Goal: Task Accomplishment & Management: Complete application form

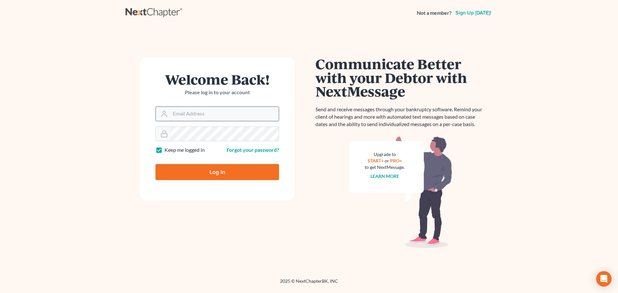
click at [213, 115] on input "Email Address" at bounding box center [224, 114] width 109 height 14
type input "[EMAIL_ADDRESS][DOMAIN_NAME]"
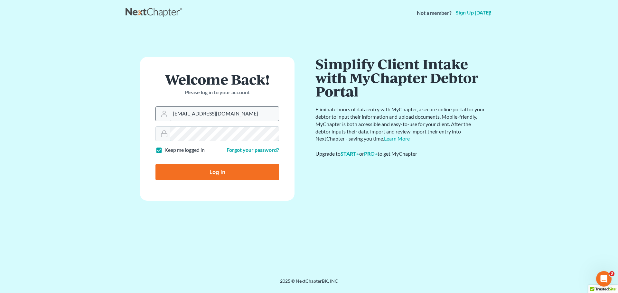
click at [156, 164] on input "Log In" at bounding box center [218, 172] width 124 height 16
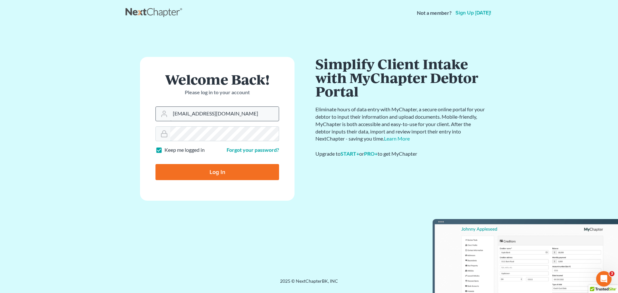
type input "Thinking..."
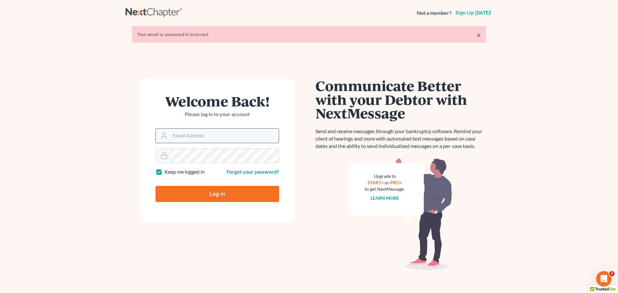
drag, startPoint x: 0, startPoint y: 0, endPoint x: 218, endPoint y: 135, distance: 256.5
click at [218, 135] on input "Email Address" at bounding box center [224, 136] width 109 height 14
type input "[EMAIL_ADDRESS][DOMAIN_NAME]"
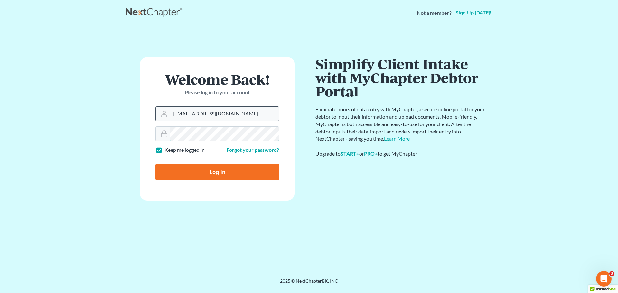
click at [156, 164] on input "Log In" at bounding box center [218, 172] width 124 height 16
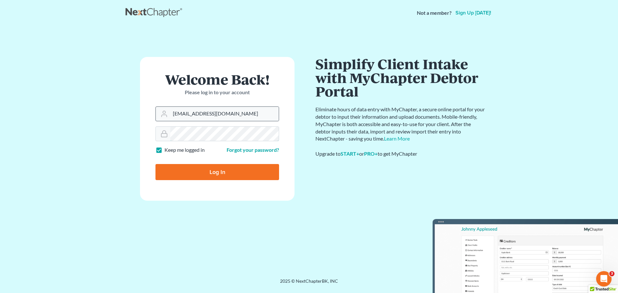
type input "Thinking..."
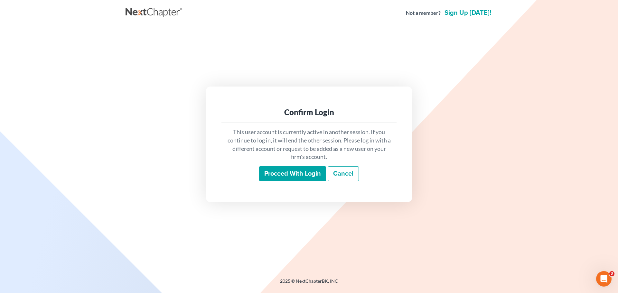
click at [313, 175] on input "Proceed with login" at bounding box center [292, 173] width 67 height 15
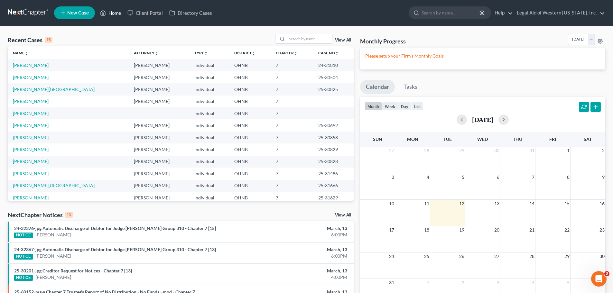
click at [113, 13] on link "Home" at bounding box center [110, 13] width 27 height 12
click at [33, 100] on link "[PERSON_NAME]" at bounding box center [31, 101] width 36 height 5
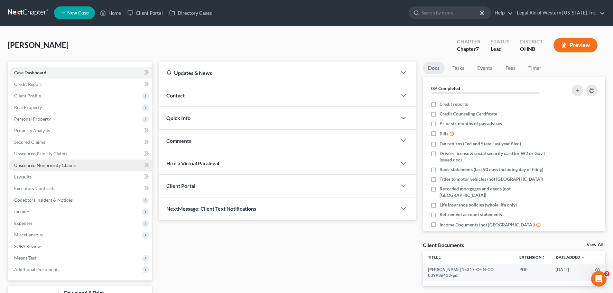
click at [64, 167] on span "Unsecured Nonpriority Claims" at bounding box center [44, 165] width 61 height 5
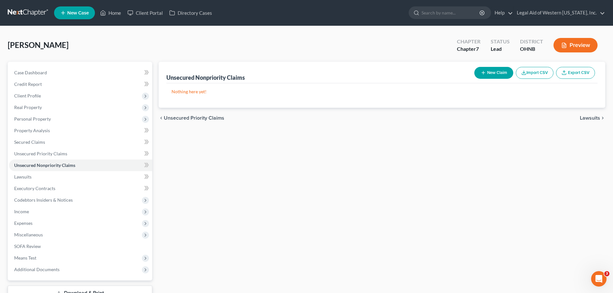
click at [494, 71] on button "New Claim" at bounding box center [494, 73] width 39 height 12
select select "0"
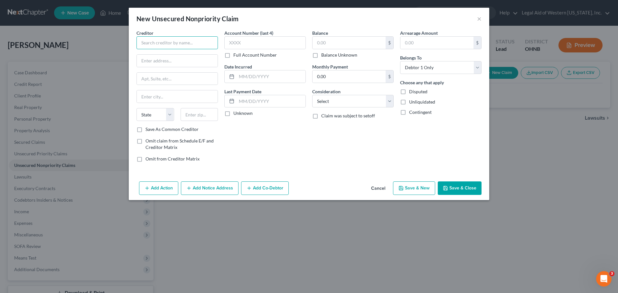
click at [154, 40] on input "text" at bounding box center [177, 42] width 81 height 13
paste input "SYNCB/AMAZON PLCC"
type input "SYNCB/AMAZON PLCC"
click at [261, 42] on input "text" at bounding box center [264, 42] width 81 height 13
click at [208, 41] on input "SYNCB/AMAZON PLCC" at bounding box center [177, 42] width 81 height 13
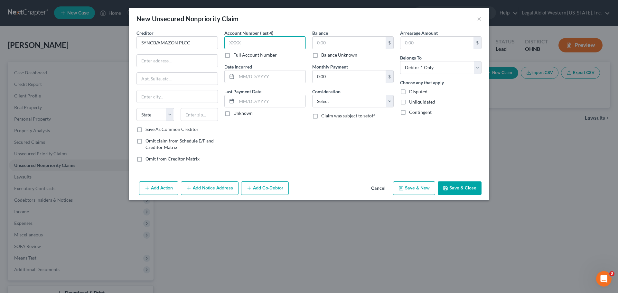
click at [265, 44] on input "text" at bounding box center [264, 42] width 81 height 13
type input "5201"
click at [341, 42] on input "text" at bounding box center [349, 43] width 73 height 12
type input "1,547"
click at [259, 75] on input "text" at bounding box center [271, 77] width 69 height 12
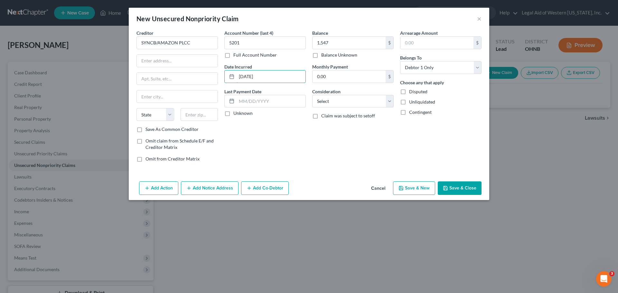
type input "[DATE]"
click at [388, 154] on div "Balance 1,547.00 $ Balance Unknown Balance Undetermined 1,547 $ Balance Unknown…" at bounding box center [353, 99] width 88 height 138
click at [386, 99] on select "Select Cable / Satellite Services Collection Agency Credit Card Debt Debt Couns…" at bounding box center [352, 101] width 81 height 13
select select "2"
click at [312, 95] on select "Select Cable / Satellite Services Collection Agency Credit Card Debt Debt Couns…" at bounding box center [352, 101] width 81 height 13
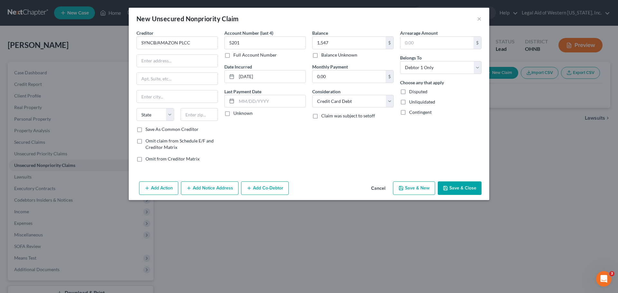
click at [336, 137] on div "Balance 1,547.00 $ Balance Unknown Balance Undetermined 1,547 $ Balance Unknown…" at bounding box center [353, 99] width 88 height 138
click at [203, 44] on input "SYNCB/AMAZON PLCC" at bounding box center [177, 42] width 81 height 13
click at [184, 58] on input "text" at bounding box center [177, 61] width 81 height 12
type input "SYNCB/AMAZON PLCC"
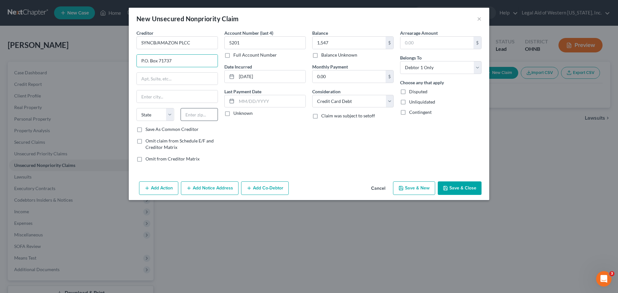
type input "P.O. Box 71737"
click at [198, 114] on input "text" at bounding box center [200, 114] width 38 height 13
type input "19176"
click at [239, 134] on div "Account Number (last 4) 5201 Full Account Number Date Incurred [DATE] Last Paym…" at bounding box center [265, 99] width 88 height 138
click at [172, 93] on input "text" at bounding box center [177, 96] width 81 height 12
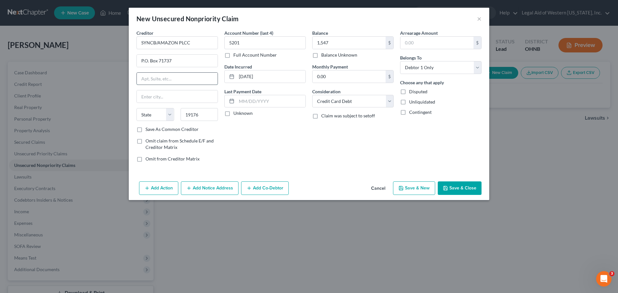
click at [173, 76] on input "text" at bounding box center [177, 79] width 81 height 12
click at [202, 61] on input "P.O. Box 71737" at bounding box center [177, 61] width 81 height 12
click at [242, 129] on div "Account Number (last 4) 5201 Full Account Number Date Incurred [DATE] Last Paym…" at bounding box center [265, 99] width 88 height 138
click at [236, 130] on div "Account Number (last 4) 5201 Full Account Number Date Incurred [DATE] Last Paym…" at bounding box center [265, 99] width 88 height 138
click at [233, 128] on div "Account Number (last 4) 5201 Full Account Number Date Incurred [DATE] Last Paym…" at bounding box center [265, 99] width 88 height 138
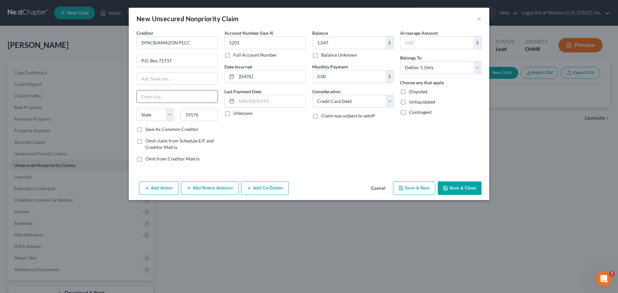
click at [180, 98] on input "text" at bounding box center [177, 96] width 81 height 12
type input "[GEOGRAPHIC_DATA]"
click at [169, 115] on select "State [US_STATE] AK AR AZ CA CO CT DE DC [GEOGRAPHIC_DATA] [GEOGRAPHIC_DATA] GU…" at bounding box center [156, 114] width 38 height 13
click at [170, 116] on select "State [US_STATE] AK AR AZ CA CO CT DE DC [GEOGRAPHIC_DATA] [GEOGRAPHIC_DATA] GU…" at bounding box center [156, 114] width 38 height 13
select select "39"
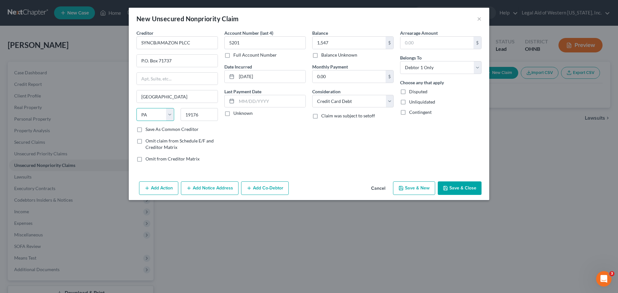
click at [137, 108] on select "State [US_STATE] AK AR AZ CA CO CT DE DC [GEOGRAPHIC_DATA] [GEOGRAPHIC_DATA] GU…" at bounding box center [156, 114] width 38 height 13
click at [245, 150] on div "Account Number (last 4) 5201 Full Account Number Date Incurred [DATE] Last Paym…" at bounding box center [265, 99] width 88 height 138
click at [146, 130] on label "Save As Common Creditor" at bounding box center [172, 129] width 53 height 6
click at [148, 130] on input "Save As Common Creditor" at bounding box center [150, 128] width 4 height 4
click at [463, 189] on button "Save & Close" at bounding box center [460, 189] width 44 height 14
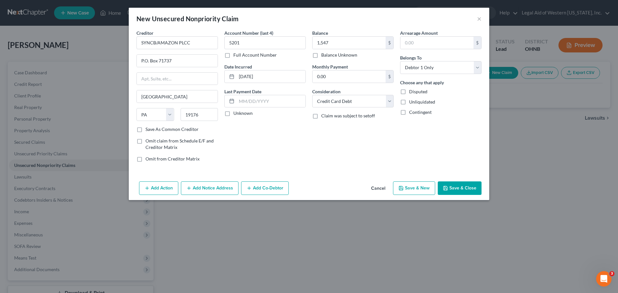
checkbox input "false"
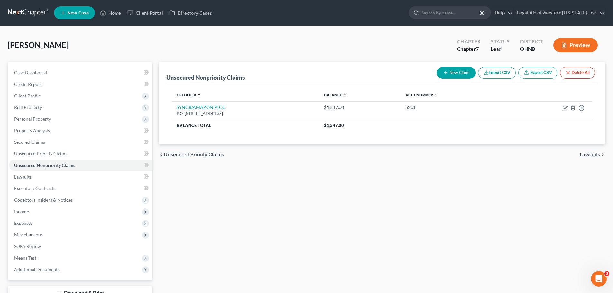
click at [463, 75] on button "New Claim" at bounding box center [456, 73] width 39 height 12
select select "0"
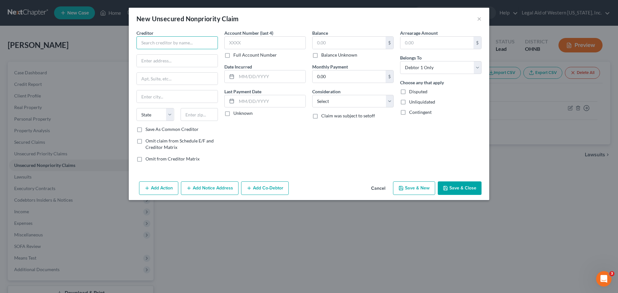
click at [162, 43] on input "text" at bounding box center [177, 42] width 81 height 13
paste input "FIFTH THIRD BANK"
type input "FIFTH THIRD BANK"
click at [271, 40] on input "text" at bounding box center [264, 42] width 81 height 13
type input "0996"
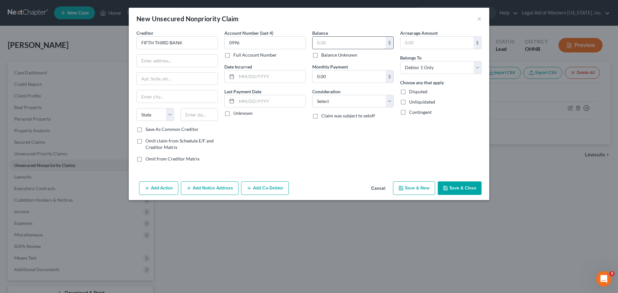
click at [322, 41] on input "text" at bounding box center [349, 43] width 73 height 12
type input "4,887.00"
click at [338, 132] on div "Balance 4,887.00 $ Balance Unknown Balance Undetermined 4,887.00 $ Balance Unkn…" at bounding box center [353, 99] width 88 height 138
click at [352, 102] on select "Select Cable / Satellite Services Collection Agency Credit Card Debt Debt Couns…" at bounding box center [352, 101] width 81 height 13
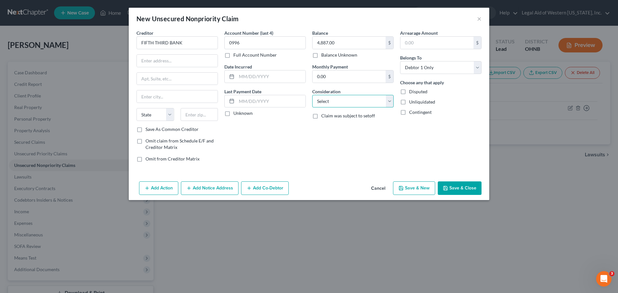
click at [390, 100] on select "Select Cable / Satellite Services Collection Agency Credit Card Debt Debt Couns…" at bounding box center [352, 101] width 81 height 13
select select "2"
click at [312, 95] on select "Select Cable / Satellite Services Collection Agency Credit Card Debt Debt Couns…" at bounding box center [352, 101] width 81 height 13
click at [373, 135] on div "Balance 4,887.00 $ Balance Unknown Balance Undetermined 4,887.00 $ Balance Unkn…" at bounding box center [353, 99] width 88 height 138
click at [199, 44] on input "FIFTH THIRD BANK" at bounding box center [177, 42] width 81 height 13
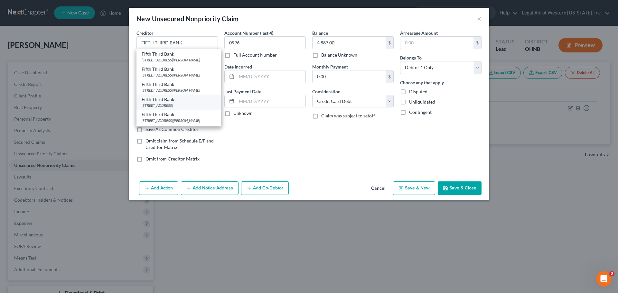
click at [190, 108] on div "[STREET_ADDRESS]" at bounding box center [179, 105] width 74 height 5
type input "Fifth Third Bank"
type input "[STREET_ADDRESS]"
type input "MD# 1MOCOP"
type input "[GEOGRAPHIC_DATA]"
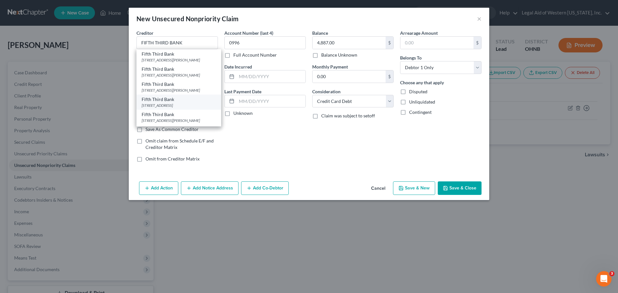
select select "36"
type input "45263-0001"
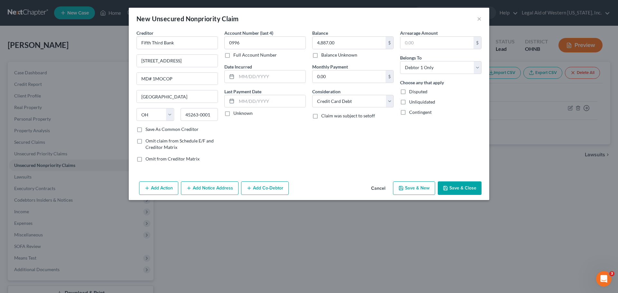
click at [248, 126] on div "Account Number (last 4) 0996 Full Account Number Date Incurred Last Payment Dat…" at bounding box center [265, 99] width 88 height 138
click at [241, 74] on input "text" at bounding box center [271, 77] width 69 height 12
type input "[DATE]"
click at [444, 164] on div "Arrearage Amount $ Belongs To * Select Debtor 1 Only Debtor 2 Only Debtor 1 And…" at bounding box center [441, 99] width 88 height 138
click at [466, 187] on button "Save & Close" at bounding box center [460, 189] width 44 height 14
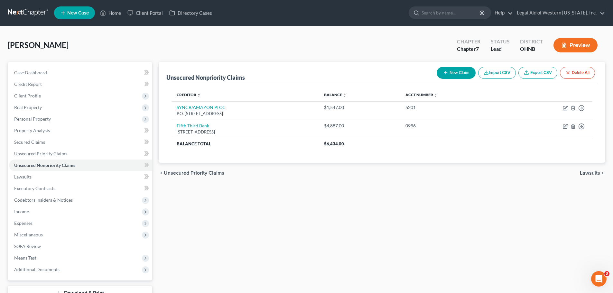
click at [455, 74] on button "New Claim" at bounding box center [456, 73] width 39 height 12
select select "0"
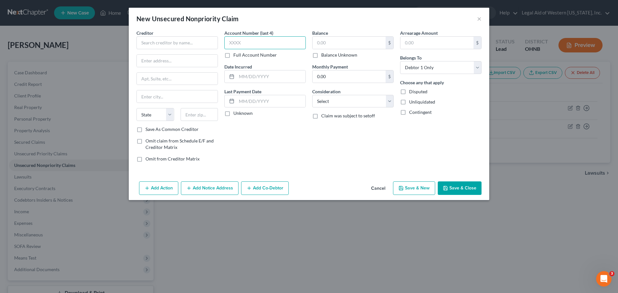
click at [238, 41] on input "text" at bounding box center [264, 42] width 81 height 13
type input "0033"
click at [326, 43] on input "text" at bounding box center [349, 43] width 73 height 12
type input "8,455"
click at [392, 101] on select "Select Cable / Satellite Services Collection Agency Credit Card Debt Debt Couns…" at bounding box center [352, 101] width 81 height 13
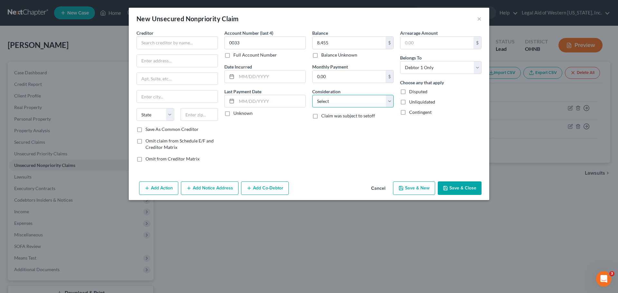
select select "2"
click at [312, 95] on select "Select Cable / Satellite Services Collection Agency Credit Card Debt Debt Couns…" at bounding box center [352, 101] width 81 height 13
click at [175, 40] on input "text" at bounding box center [177, 42] width 81 height 13
paste input "DISCOVER CARD"
click at [246, 138] on div "Account Number (last 4) 0033 Full Account Number Date Incurred Last Payment Dat…" at bounding box center [265, 99] width 88 height 138
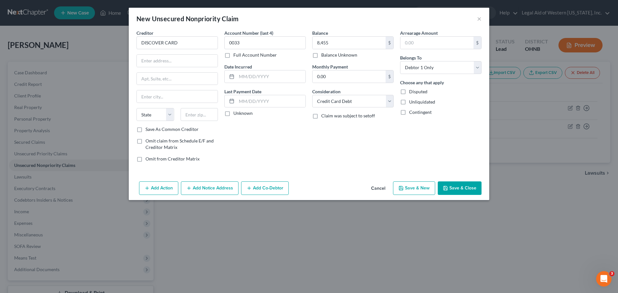
type input "DISCOVER CARD"
click at [171, 55] on input "text" at bounding box center [177, 61] width 81 height 12
type input "P.O. Box 30939"
click at [207, 113] on input "text" at bounding box center [200, 114] width 38 height 13
type input "84130"
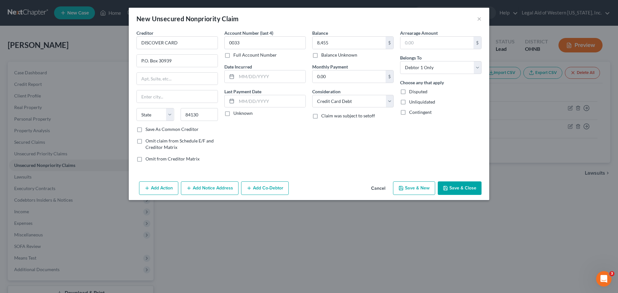
click at [275, 147] on div "Account Number (last 4) 0033 Full Account Number Date Incurred Last Payment Dat…" at bounding box center [265, 99] width 88 height 138
type input "[GEOGRAPHIC_DATA]"
select select "46"
click at [261, 74] on input "text" at bounding box center [271, 77] width 69 height 12
type input "[DATE]"
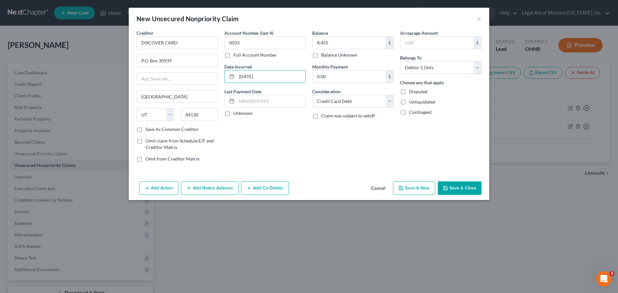
click at [437, 142] on div "Arrearage Amount $ Belongs To * Select Debtor 1 Only Debtor 2 Only Debtor 1 And…" at bounding box center [441, 99] width 88 height 138
click at [453, 188] on button "Save & Close" at bounding box center [460, 189] width 44 height 14
type input "8,455.00"
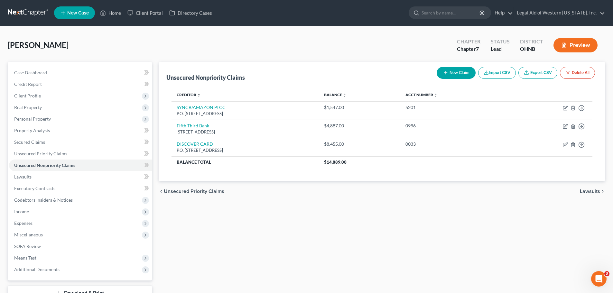
click at [462, 71] on button "New Claim" at bounding box center [456, 73] width 39 height 12
select select "0"
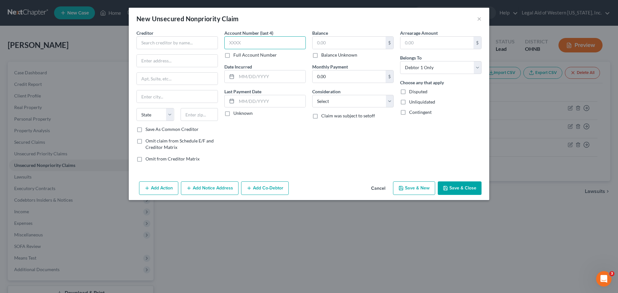
click at [262, 45] on input "text" at bounding box center [264, 42] width 81 height 13
type input "9077"
click at [326, 45] on input "text" at bounding box center [349, 43] width 73 height 12
type input "23,852.00"
click at [295, 127] on div "Account Number (last 4) 9077 Full Account Number Date Incurred Last Payment Dat…" at bounding box center [265, 99] width 88 height 138
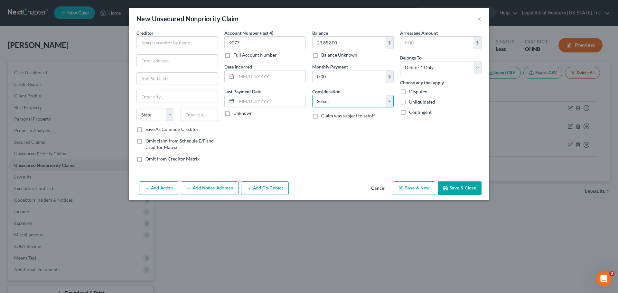
click at [392, 98] on select "Select Cable / Satellite Services Collection Agency Credit Card Debt Debt Couns…" at bounding box center [352, 101] width 81 height 13
select select "14"
click at [312, 95] on select "Select Cable / Satellite Services Collection Agency Credit Card Debt Debt Couns…" at bounding box center [352, 101] width 81 height 13
click at [305, 147] on div "Account Number (last 4) 9077 Full Account Number Date Incurred Last Payment Dat…" at bounding box center [265, 99] width 88 height 138
click at [390, 100] on select "Select Cable / Satellite Services Collection Agency Credit Card Debt Debt Couns…" at bounding box center [352, 101] width 81 height 13
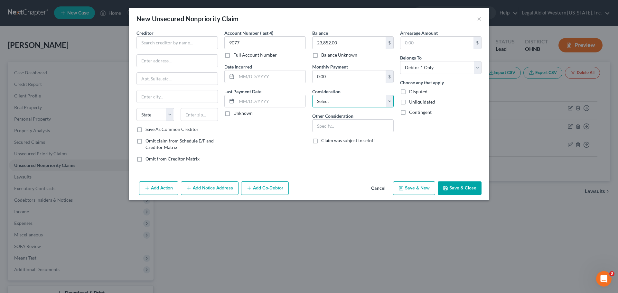
click at [312, 95] on select "Select Cable / Satellite Services Collection Agency Credit Card Debt Debt Couns…" at bounding box center [352, 101] width 81 height 13
click at [285, 125] on div "Account Number (last 4) 9077 Full Account Number Date Incurred Last Payment Dat…" at bounding box center [265, 99] width 88 height 138
click at [390, 99] on select "Select Cable / Satellite Services Collection Agency Credit Card Debt Debt Couns…" at bounding box center [352, 101] width 81 height 13
select select "14"
click at [312, 95] on select "Select Cable / Satellite Services Collection Agency Credit Card Debt Debt Couns…" at bounding box center [352, 101] width 81 height 13
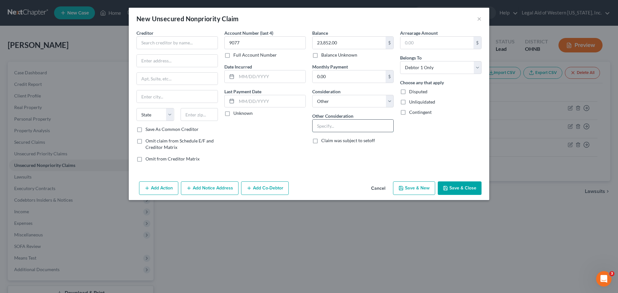
click at [337, 125] on input "text" at bounding box center [353, 126] width 81 height 12
type input "Auto"
click at [266, 115] on div "Unknown" at bounding box center [264, 113] width 81 height 6
click at [255, 76] on input "text" at bounding box center [271, 77] width 69 height 12
type input "[DATE]"
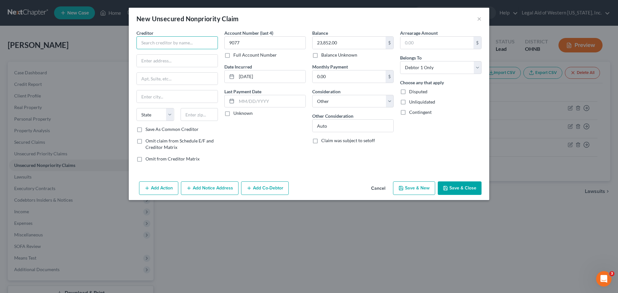
click at [170, 38] on input "text" at bounding box center [177, 42] width 81 height 13
paste input "KIA MOTOR FINANCE"
type input "KIA MOTOR FINANCE"
click at [183, 60] on div "[STREET_ADDRESS][PERSON_NAME]" at bounding box center [175, 59] width 67 height 5
type input "[STREET_ADDRESS][PERSON_NAME]"
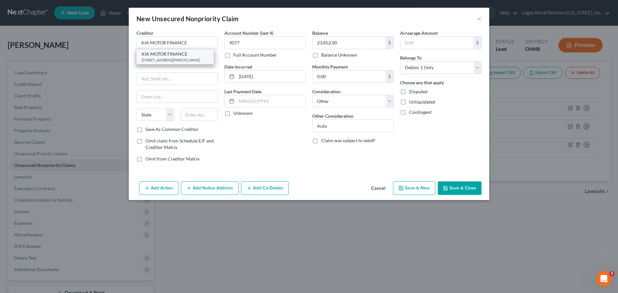
type input "[GEOGRAPHIC_DATA]"
select select "4"
type input "92708-0000"
click at [470, 189] on button "Save & Close" at bounding box center [460, 189] width 44 height 14
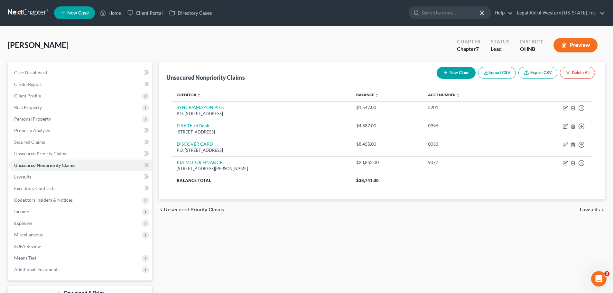
click at [199, 211] on span "Unsecured Priority Claims" at bounding box center [194, 209] width 61 height 5
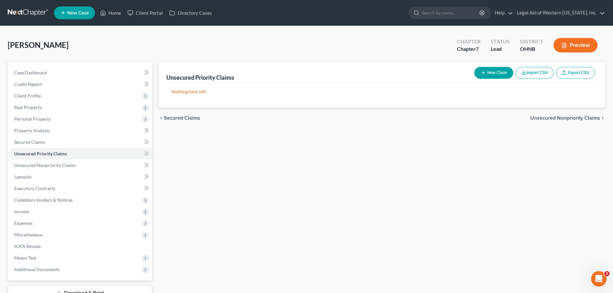
click at [172, 118] on span "Secured Claims" at bounding box center [182, 118] width 36 height 5
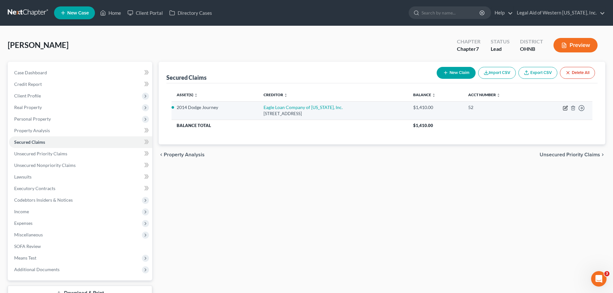
click at [567, 108] on icon "button" at bounding box center [566, 107] width 3 height 3
select select "36"
select select "2"
select select "0"
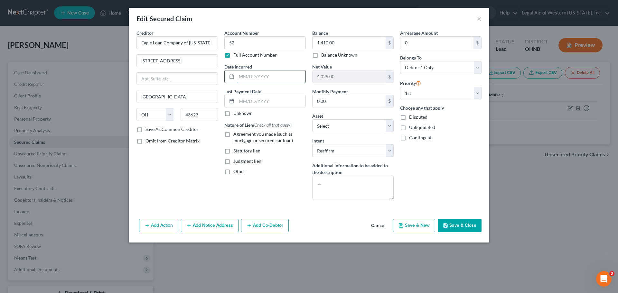
click at [244, 78] on input "text" at bounding box center [271, 77] width 69 height 12
type input "[DATE]"
click at [290, 185] on div "Account Number 52 Full Account Number Date Incurred [DATE] Last Payment Date Un…" at bounding box center [265, 117] width 88 height 175
click at [467, 224] on button "Save & Close" at bounding box center [460, 226] width 44 height 14
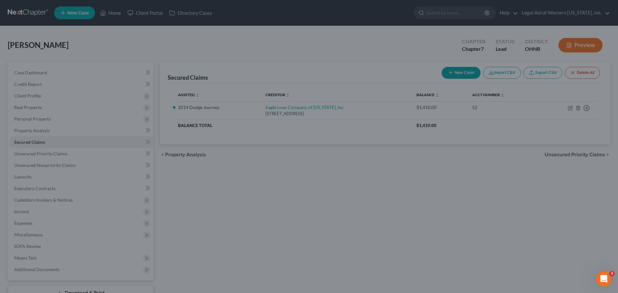
select select "5"
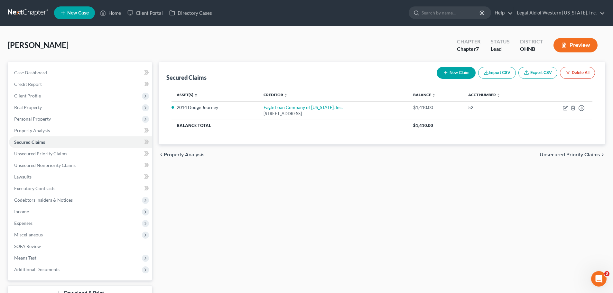
click at [590, 155] on span "Unsecured Priority Claims" at bounding box center [570, 154] width 61 height 5
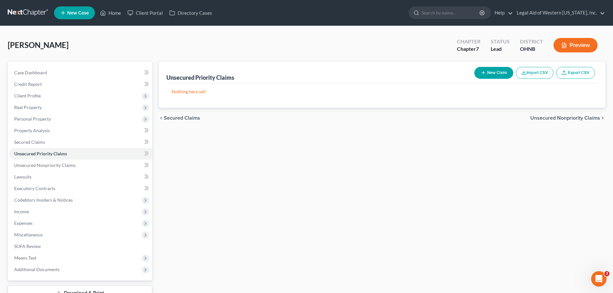
click at [575, 117] on span "Unsecured Nonpriority Claims" at bounding box center [566, 118] width 70 height 5
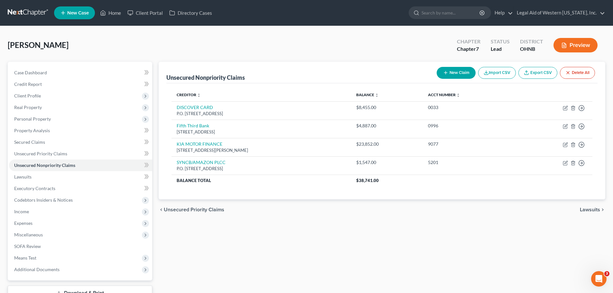
click at [455, 72] on button "New Claim" at bounding box center [456, 73] width 39 height 12
select select "0"
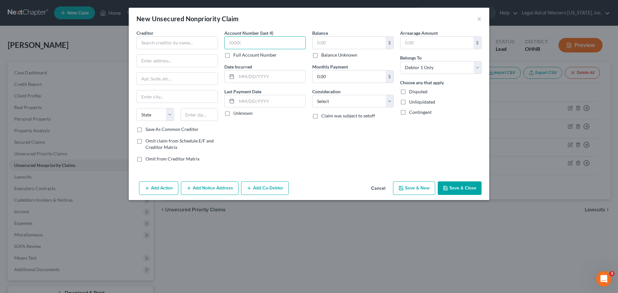
click at [274, 37] on input "text" at bounding box center [264, 42] width 81 height 13
type input "3522"
click at [327, 39] on input "text" at bounding box center [349, 43] width 73 height 12
type input "274.00"
click at [386, 100] on select "Select Cable / Satellite Services Collection Agency Credit Card Debt Debt Couns…" at bounding box center [352, 101] width 81 height 13
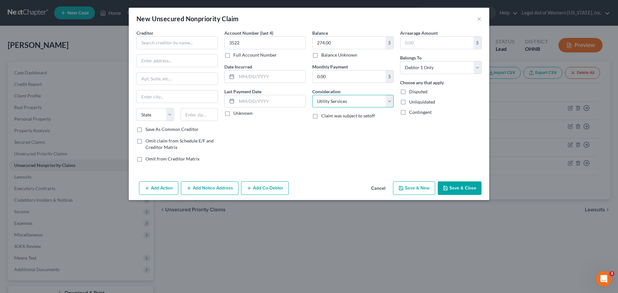
click at [312, 95] on select "Select Cable / Satellite Services Collection Agency Credit Card Debt Debt Couns…" at bounding box center [352, 101] width 81 height 13
click at [390, 99] on select "Select Cable / Satellite Services Collection Agency Credit Card Debt Debt Couns…" at bounding box center [352, 101] width 81 height 13
click at [312, 95] on select "Select Cable / Satellite Services Collection Agency Credit Card Debt Debt Couns…" at bounding box center [352, 101] width 81 height 13
click at [354, 150] on div "Balance 274.00 $ Balance Unknown Balance Undetermined 274.00 $ Balance Unknown …" at bounding box center [353, 99] width 88 height 138
click at [389, 102] on select "Select Cable / Satellite Services Collection Agency Credit Card Debt Debt Couns…" at bounding box center [352, 101] width 81 height 13
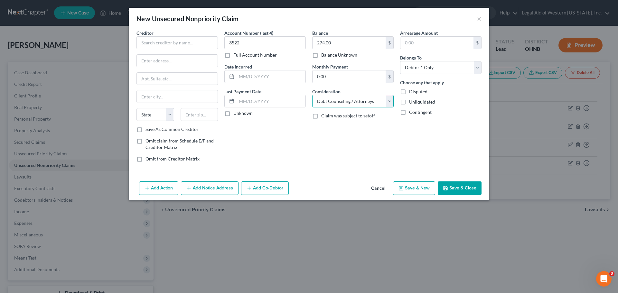
click at [312, 95] on select "Select Cable / Satellite Services Collection Agency Credit Card Debt Debt Couns…" at bounding box center [352, 101] width 81 height 13
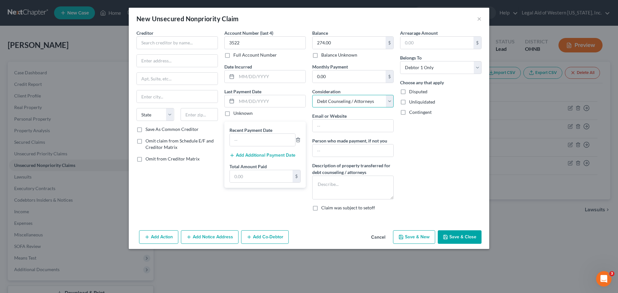
click at [388, 102] on select "Select Cable / Satellite Services Collection Agency Credit Card Debt Debt Couns…" at bounding box center [352, 101] width 81 height 13
select select "14"
click at [312, 95] on select "Select Cable / Satellite Services Collection Agency Credit Card Debt Debt Couns…" at bounding box center [352, 101] width 81 height 13
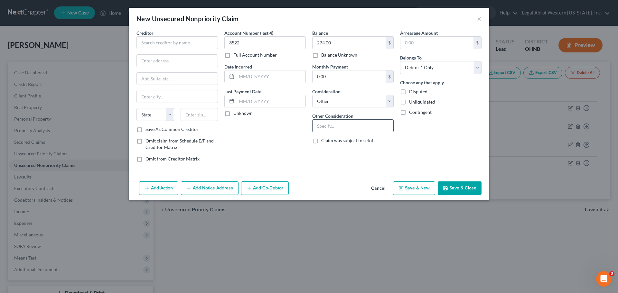
click at [331, 121] on input "text" at bounding box center [353, 126] width 81 height 12
paste input "account provider,"
type input "account provider,"
click at [242, 115] on label "Unknown" at bounding box center [242, 113] width 19 height 6
click at [240, 114] on input "Unknown" at bounding box center [238, 112] width 4 height 4
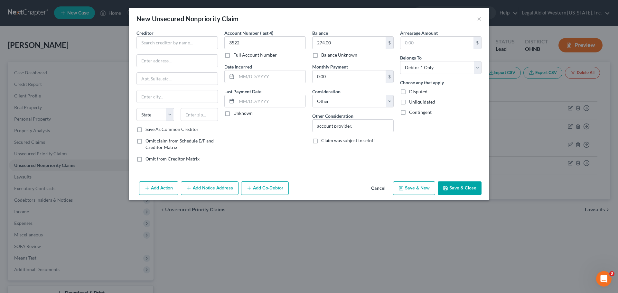
checkbox input "true"
click at [359, 125] on input "account provider," at bounding box center [353, 126] width 81 height 12
click at [321, 126] on input "account provider" at bounding box center [353, 126] width 81 height 12
type input "Debt relief account provider"
click at [193, 39] on input "text" at bounding box center [177, 42] width 81 height 13
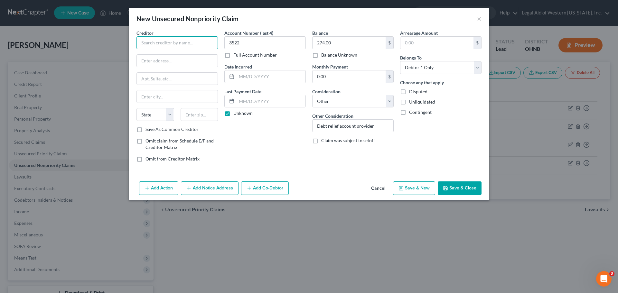
click at [166, 39] on input "text" at bounding box center [177, 42] width 81 height 13
paste input "BetrLink LLC"
click at [168, 59] on input "text" at bounding box center [177, 61] width 81 height 12
type input "BetrLink LLC"
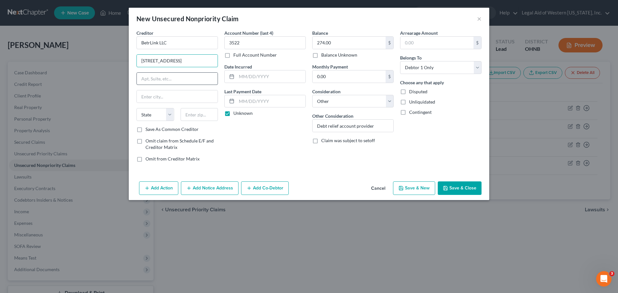
type input "[STREET_ADDRESS]"
click at [170, 78] on input "text" at bounding box center [177, 79] width 81 height 12
type input "Fl. 22"
click at [201, 116] on input "text" at bounding box center [200, 114] width 38 height 13
type input "10038"
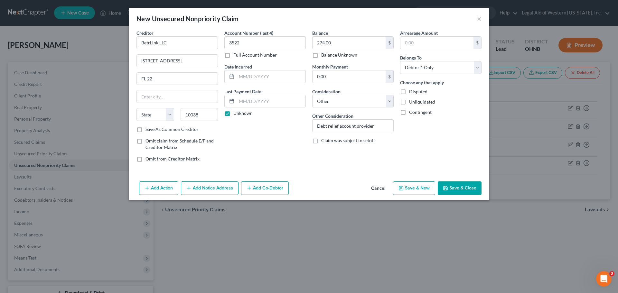
type input "[US_STATE]"
select select "35"
click at [280, 118] on div "Account Number (last 4) 3522 Full Account Number Date Incurred Last Payment Dat…" at bounding box center [265, 99] width 88 height 138
click at [466, 188] on button "Save & Close" at bounding box center [460, 189] width 44 height 14
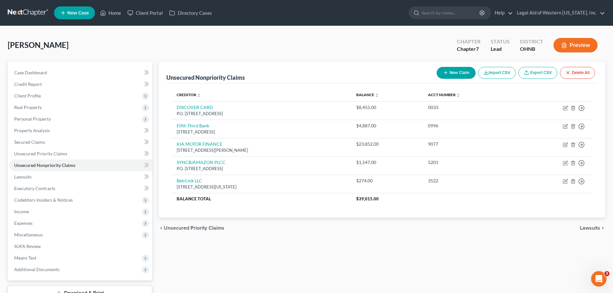
click at [449, 71] on button "New Claim" at bounding box center [456, 73] width 39 height 12
select select "0"
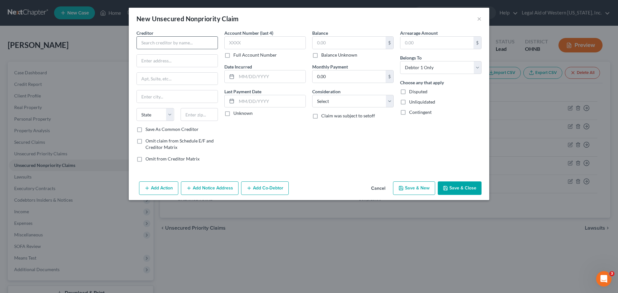
drag, startPoint x: 161, startPoint y: 34, endPoint x: 164, endPoint y: 39, distance: 5.8
click at [163, 39] on div "Creditor *" at bounding box center [177, 40] width 81 height 20
click at [165, 40] on input "text" at bounding box center [177, 42] width 81 height 13
click at [171, 58] on div "c/o CT Corporation System [STREET_ADDRESS]" at bounding box center [178, 59] width 73 height 5
type input "The Toledo Edison Company"
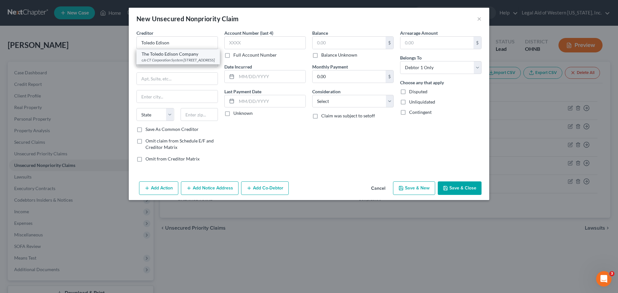
type input "c/o CT Corporation System"
type input "[STREET_ADDRESS]"
type input "Columbus"
select select "36"
type input "43219"
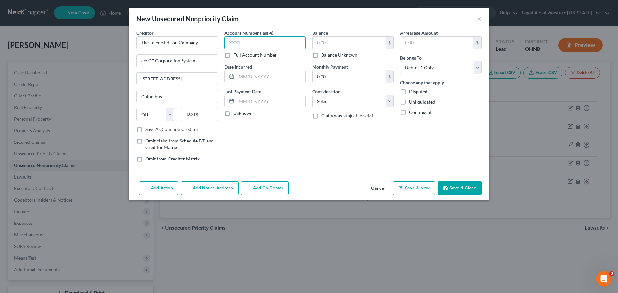
click at [252, 42] on input "text" at bounding box center [264, 42] width 81 height 13
click at [328, 44] on input "text" at bounding box center [349, 43] width 73 height 12
type input "250.00"
click at [255, 42] on input "text" at bounding box center [264, 42] width 81 height 13
type input "8823"
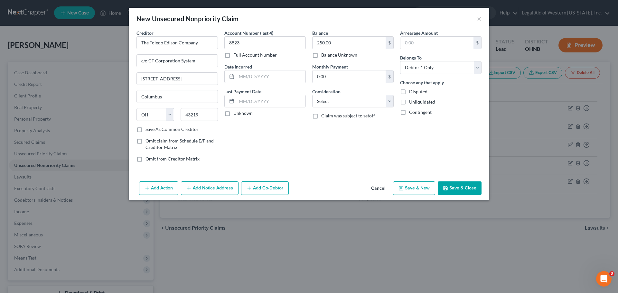
click at [321, 128] on div "Balance 250.00 $ Balance Unknown Balance Undetermined 250.00 $ Balance Unknown …" at bounding box center [353, 99] width 88 height 138
drag, startPoint x: 343, startPoint y: 99, endPoint x: 344, endPoint y: 106, distance: 7.5
click at [343, 99] on select "Select Cable / Satellite Services Collection Agency Credit Card Debt Debt Couns…" at bounding box center [352, 101] width 81 height 13
select select "20"
click at [312, 95] on select "Select Cable / Satellite Services Collection Agency Credit Card Debt Debt Couns…" at bounding box center [352, 101] width 81 height 13
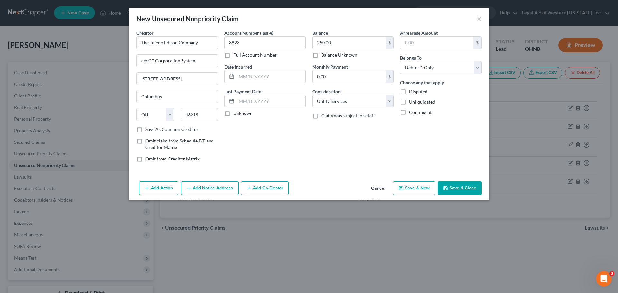
click at [319, 162] on div "Balance 250.00 $ Balance Unknown Balance Undetermined 250.00 $ Balance Unknown …" at bounding box center [353, 99] width 88 height 138
click at [462, 184] on button "Save & Close" at bounding box center [460, 189] width 44 height 14
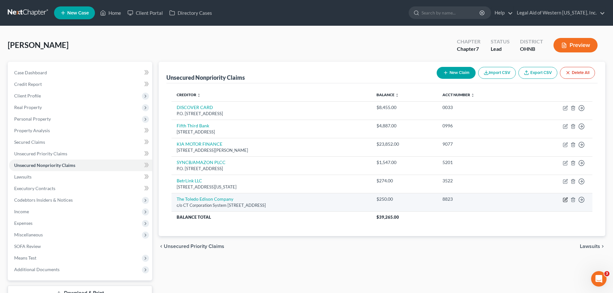
click at [564, 201] on icon "button" at bounding box center [565, 199] width 5 height 5
select select "36"
select select "20"
select select "0"
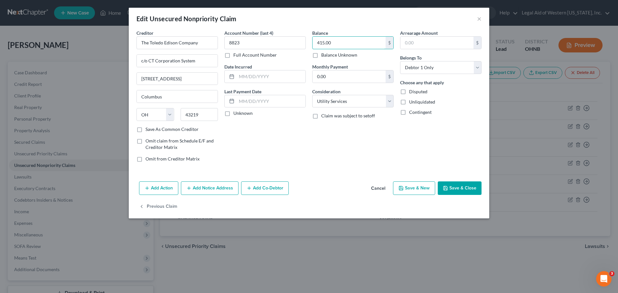
type input "415.00"
click at [328, 136] on div "Balance 415.00 $ Balance Unknown Balance Undetermined 415.00 $ Balance Unknown …" at bounding box center [353, 99] width 88 height 138
click at [461, 189] on button "Save & Close" at bounding box center [460, 189] width 44 height 14
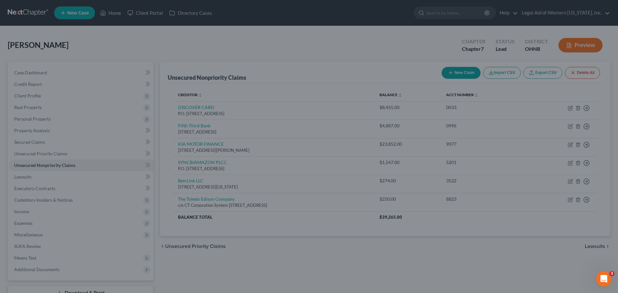
type input "0"
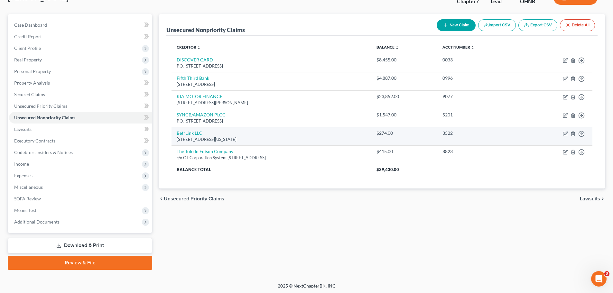
scroll to position [49, 0]
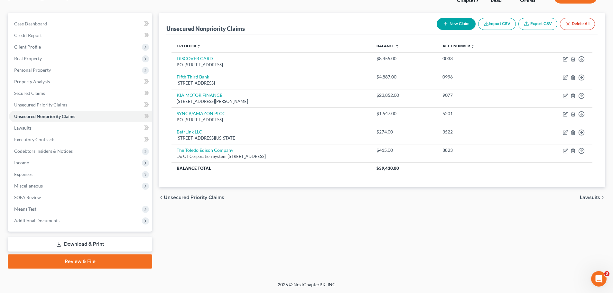
click at [595, 199] on span "Lawsuits" at bounding box center [590, 197] width 20 height 5
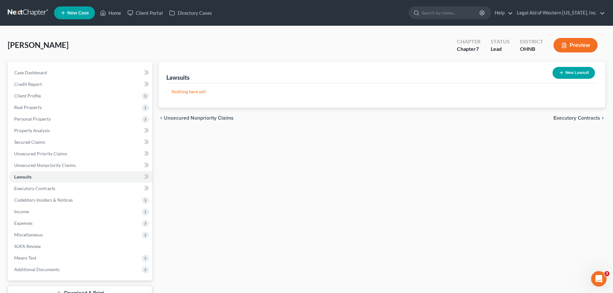
click at [577, 119] on span "Executory Contracts" at bounding box center [577, 118] width 47 height 5
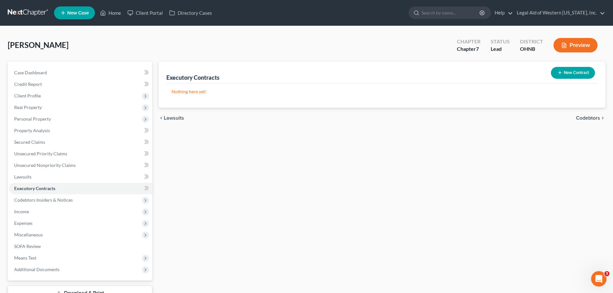
click at [581, 118] on span "Codebtors" at bounding box center [588, 118] width 24 height 5
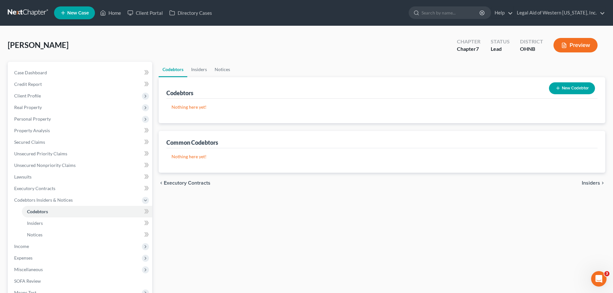
click at [588, 182] on span "Insiders" at bounding box center [591, 183] width 18 height 5
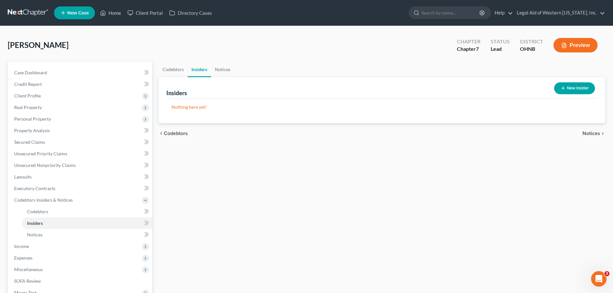
click at [598, 133] on span "Notices" at bounding box center [592, 133] width 18 height 5
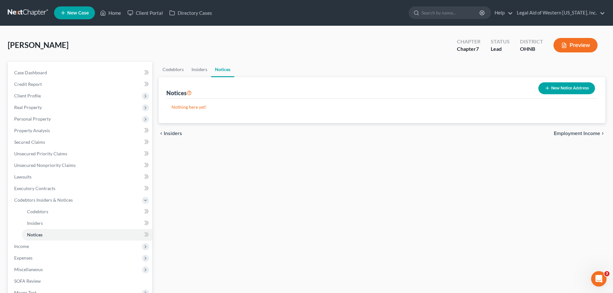
click at [590, 134] on span "Employment Income" at bounding box center [577, 133] width 46 height 5
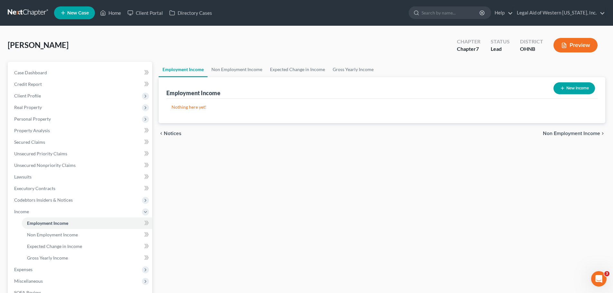
click at [579, 135] on span "Non Employment Income" at bounding box center [571, 133] width 57 height 5
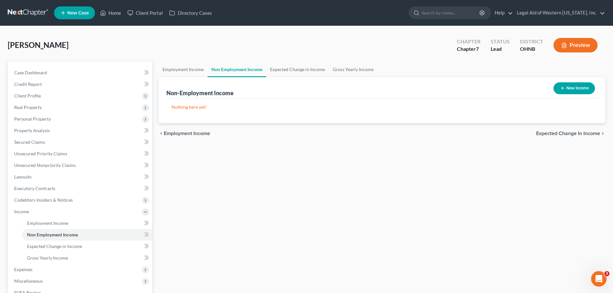
click at [576, 86] on button "New Income" at bounding box center [575, 88] width 42 height 12
select select "0"
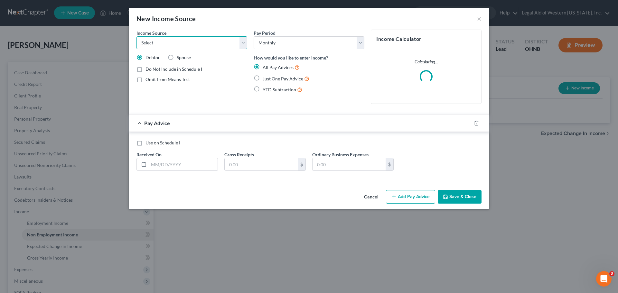
click at [244, 43] on select "Select Unemployment Disability (from employer) Pension Retirement Social Securi…" at bounding box center [192, 42] width 111 height 13
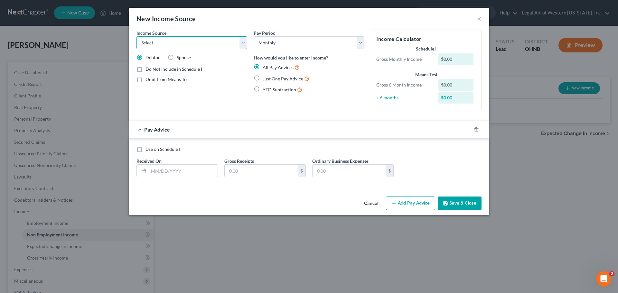
select select "4"
click at [137, 36] on select "Select Unemployment Disability (from employer) Pension Retirement Social Securi…" at bounding box center [192, 42] width 111 height 13
click at [263, 78] on label "Just One Pay Advice" at bounding box center [286, 78] width 47 height 7
click at [265, 78] on input "Just One Pay Advice" at bounding box center [267, 77] width 4 height 4
radio input "true"
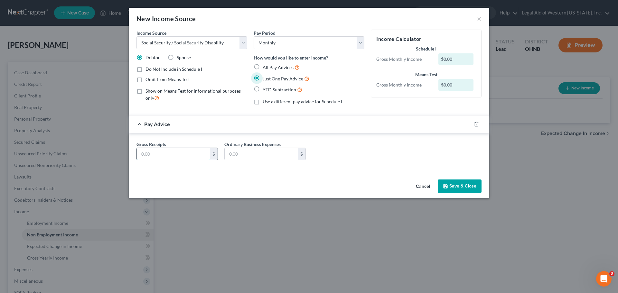
click at [182, 151] on input "text" at bounding box center [173, 154] width 73 height 12
type input "1,306.00"
click at [241, 172] on div "Income Source * Select Unemployment Disability (from employer) Pension Retireme…" at bounding box center [309, 103] width 361 height 147
click at [332, 155] on div "Gross Receipts 1,306.00 $ Ordinary Business Expenses $" at bounding box center [309, 153] width 352 height 25
click at [462, 185] on button "Save & Close" at bounding box center [460, 187] width 44 height 14
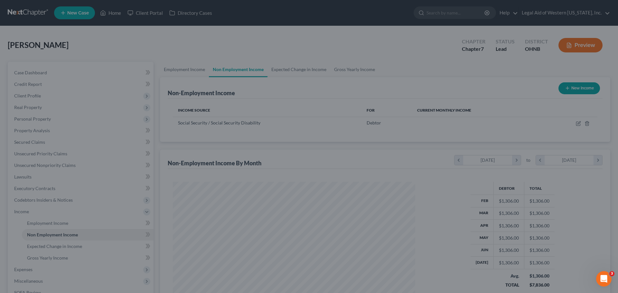
scroll to position [120, 253]
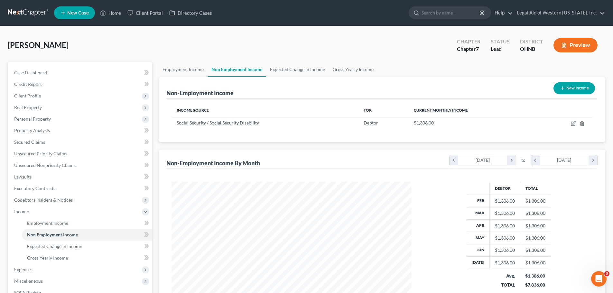
click at [577, 87] on button "New Income" at bounding box center [575, 88] width 42 height 12
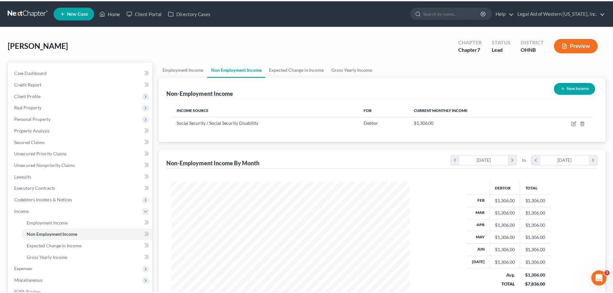
scroll to position [121, 255]
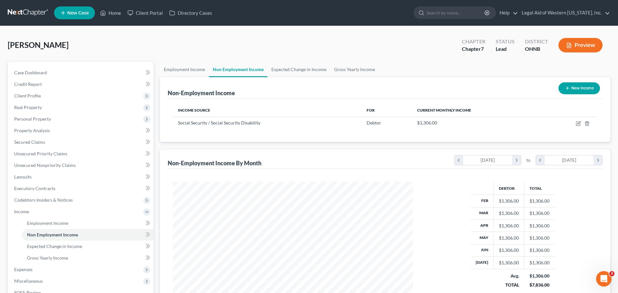
select select "0"
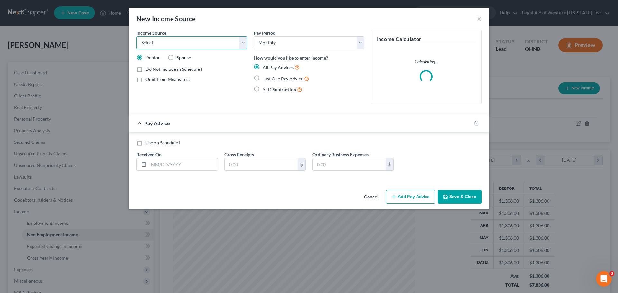
click at [244, 43] on select "Select Unemployment Disability (from employer) Pension Retirement Social Securi…" at bounding box center [192, 42] width 111 height 13
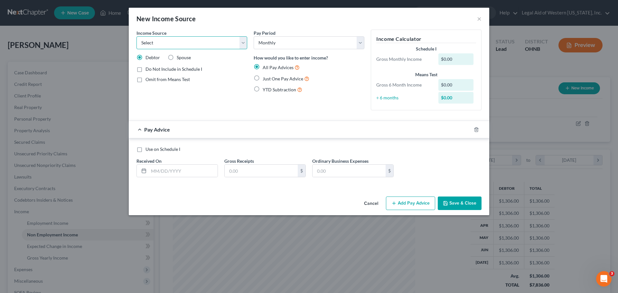
select select "5"
click at [137, 36] on select "Select Unemployment Disability (from employer) Pension Retirement Social Securi…" at bounding box center [192, 42] width 111 height 13
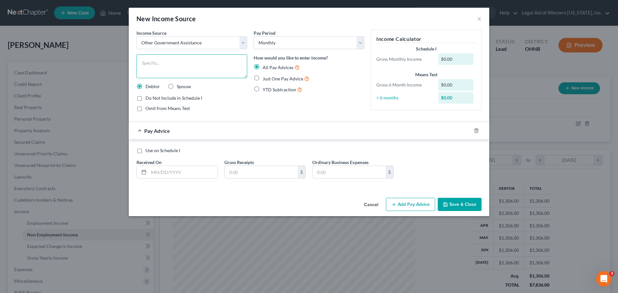
click at [182, 61] on textarea at bounding box center [192, 66] width 111 height 24
type textarea "Snap benefits"
click at [263, 76] on label "Just One Pay Advice" at bounding box center [286, 78] width 47 height 7
click at [265, 76] on input "Just One Pay Advice" at bounding box center [267, 77] width 4 height 4
radio input "true"
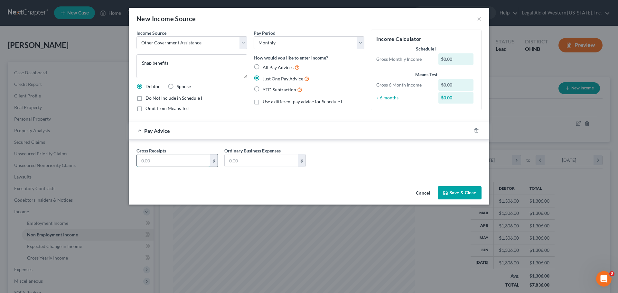
click at [172, 159] on input "text" at bounding box center [173, 161] width 73 height 12
type input "227.00"
click at [382, 168] on div "Gross Receipts 227.00 $ Ordinary Business Expenses $" at bounding box center [309, 159] width 352 height 25
click at [469, 194] on button "Save & Close" at bounding box center [460, 193] width 44 height 14
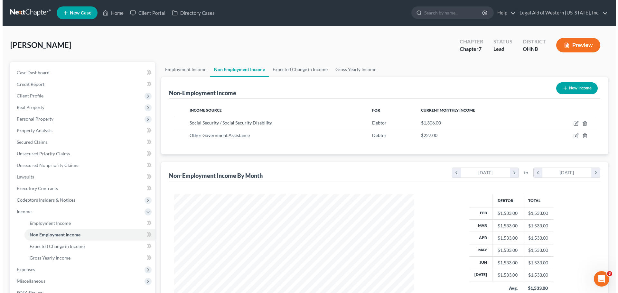
scroll to position [32, 0]
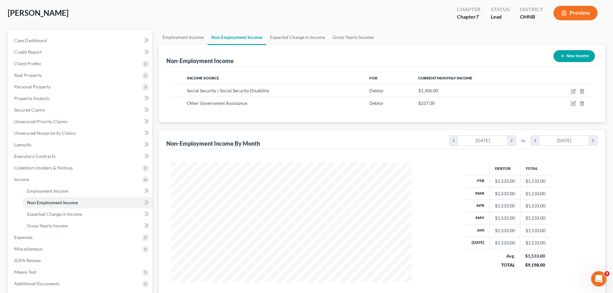
click at [588, 58] on button "New Income" at bounding box center [575, 56] width 42 height 12
select select "0"
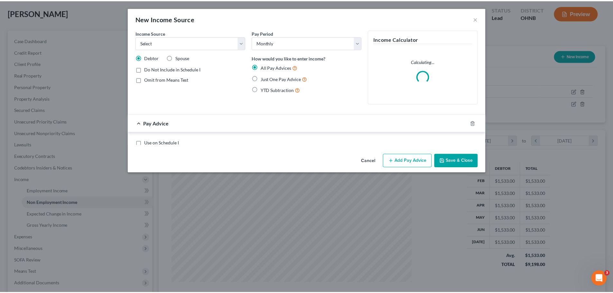
scroll to position [121, 255]
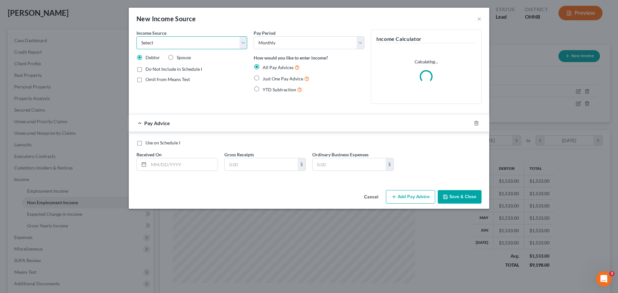
click at [241, 42] on select "Select Unemployment Disability (from employer) Pension Retirement Social Securi…" at bounding box center [192, 42] width 111 height 13
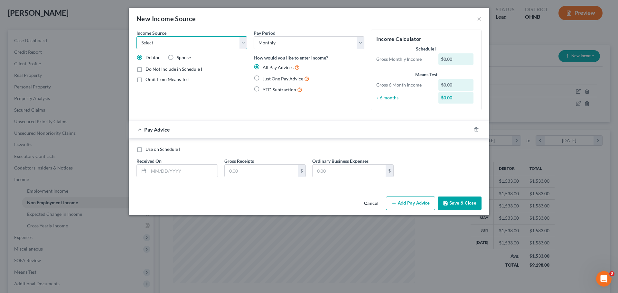
select select "11"
click at [137, 36] on select "Select Unemployment Disability (from employer) Pension Retirement Social Securi…" at bounding box center [192, 42] width 111 height 13
click at [213, 68] on div "Do Not Include in Schedule I" at bounding box center [192, 69] width 111 height 6
click at [263, 80] on label "Just One Pay Advice" at bounding box center [286, 78] width 47 height 7
click at [265, 79] on input "Just One Pay Advice" at bounding box center [267, 77] width 4 height 4
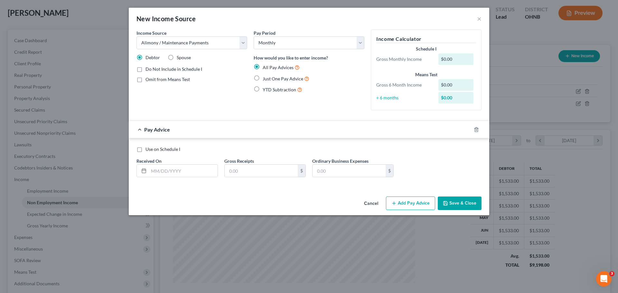
radio input "true"
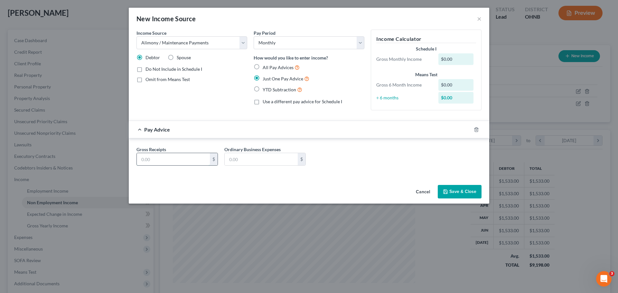
click at [174, 161] on input "text" at bounding box center [173, 159] width 73 height 12
type input "500.00"
drag, startPoint x: 387, startPoint y: 179, endPoint x: 381, endPoint y: 180, distance: 5.6
click at [385, 179] on div "Income Source * Select Unemployment Disability (from employer) Pension Retireme…" at bounding box center [309, 106] width 361 height 153
click at [457, 187] on button "Save & Close" at bounding box center [460, 192] width 44 height 14
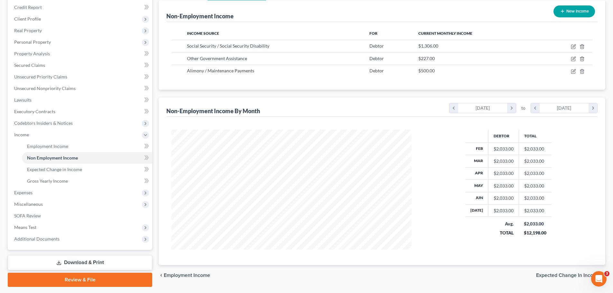
scroll to position [95, 0]
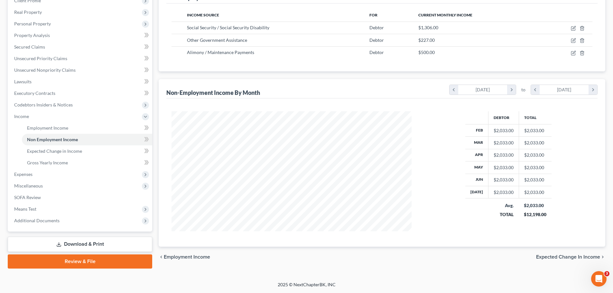
click at [568, 257] on span "Expected Change in Income" at bounding box center [568, 257] width 64 height 5
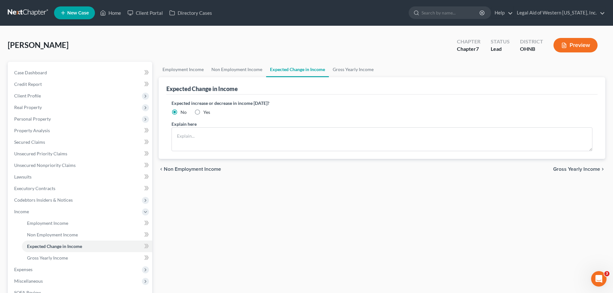
click at [573, 170] on span "Gross Yearly Income" at bounding box center [576, 169] width 47 height 5
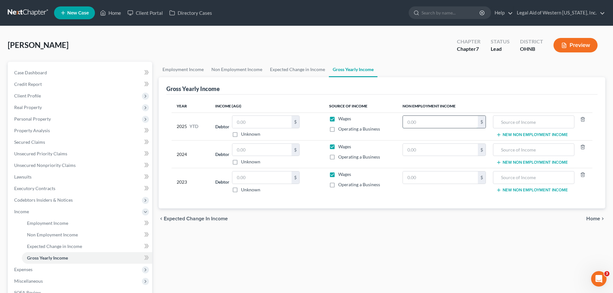
click at [440, 124] on input "text" at bounding box center [440, 122] width 75 height 12
type input "9,142.00"
click at [544, 121] on input "text" at bounding box center [534, 122] width 74 height 12
type input "Social Security"
click at [429, 150] on input "text" at bounding box center [440, 150] width 75 height 12
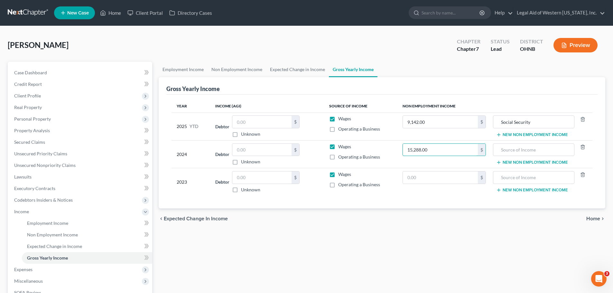
type input "15,288.00"
click at [444, 199] on div "Year Income (AGI) Source of Income Non Employment Income 2025 YTD Debtor $ Unkn…" at bounding box center [381, 152] width 431 height 114
click at [519, 152] on input "text" at bounding box center [534, 150] width 74 height 12
type input "Social Security"
click at [444, 188] on td "$" at bounding box center [445, 182] width 94 height 28
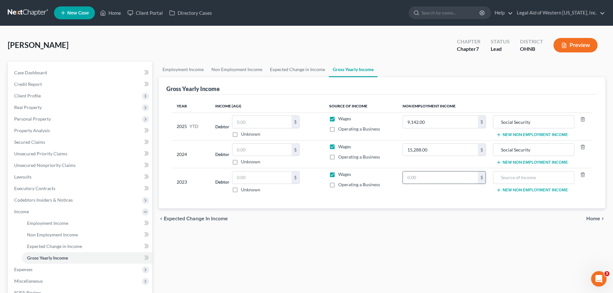
click at [441, 179] on input "text" at bounding box center [440, 178] width 75 height 12
click at [595, 220] on span "Home" at bounding box center [594, 218] width 14 height 5
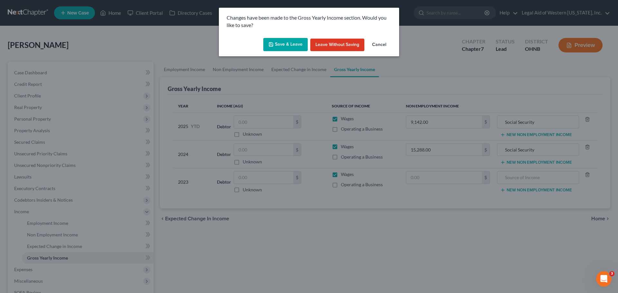
click at [298, 44] on button "Save & Leave" at bounding box center [285, 45] width 44 height 14
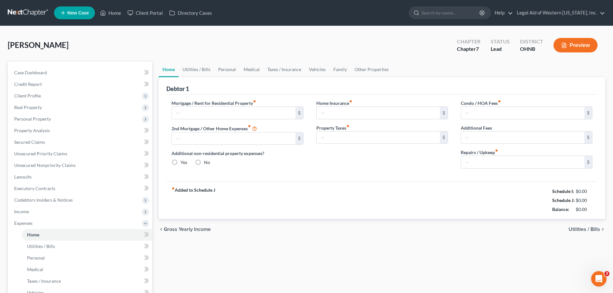
type input "0.00"
radio input "true"
type input "0.00"
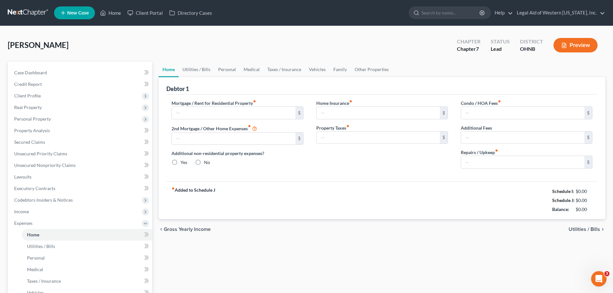
type input "0.00"
click at [288, 44] on div "[PERSON_NAME] Upgraded Chapter Chapter 7 Status Lead District OHNB Preview" at bounding box center [307, 48] width 598 height 28
click at [290, 44] on div "[PERSON_NAME] Upgraded Chapter Chapter 7 Status Lead District OHNB Preview" at bounding box center [307, 48] width 598 height 28
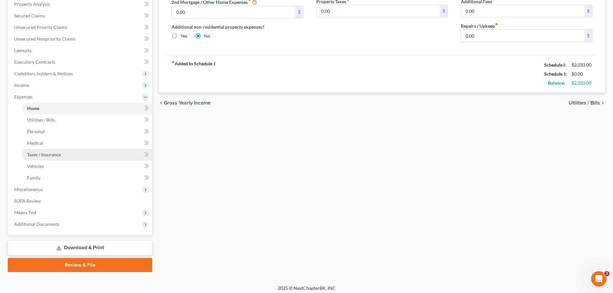
scroll to position [130, 0]
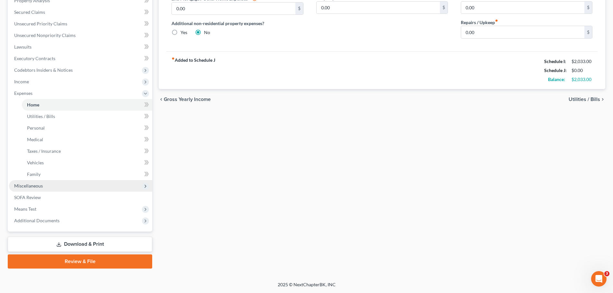
click at [109, 183] on span "Miscellaneous" at bounding box center [80, 186] width 143 height 12
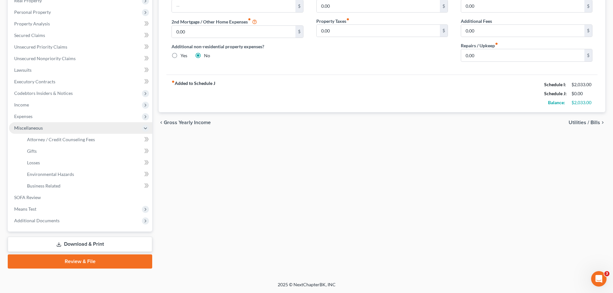
scroll to position [107, 0]
click at [146, 129] on polyline at bounding box center [145, 128] width 3 height 1
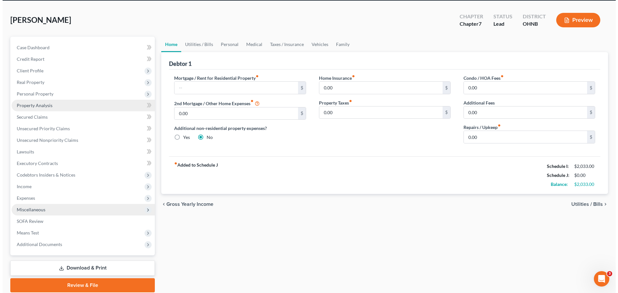
scroll to position [0, 0]
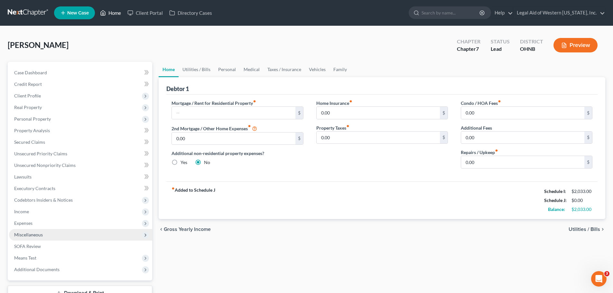
click at [118, 13] on link "Home" at bounding box center [110, 13] width 27 height 12
